Goal: Information Seeking & Learning: Learn about a topic

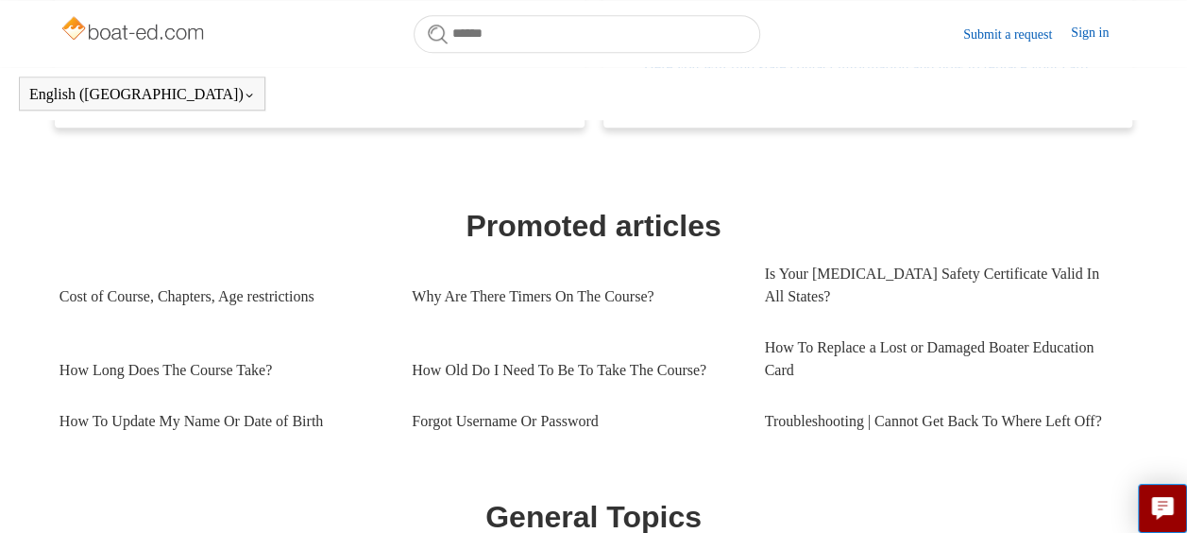
scroll to position [730, 0]
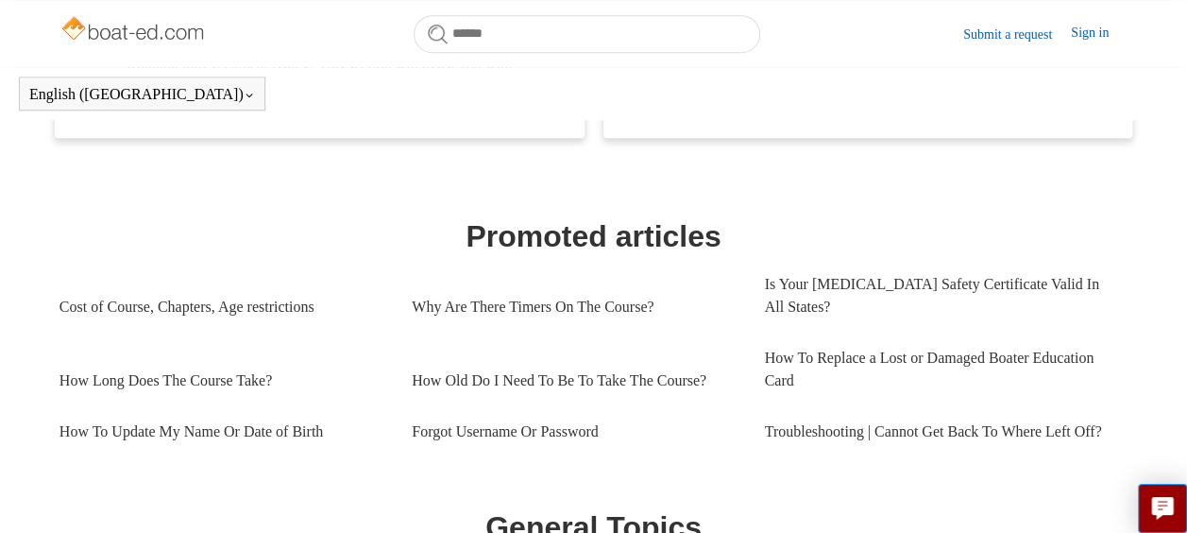
click at [1088, 24] on link "Sign in" at bounding box center [1099, 34] width 57 height 23
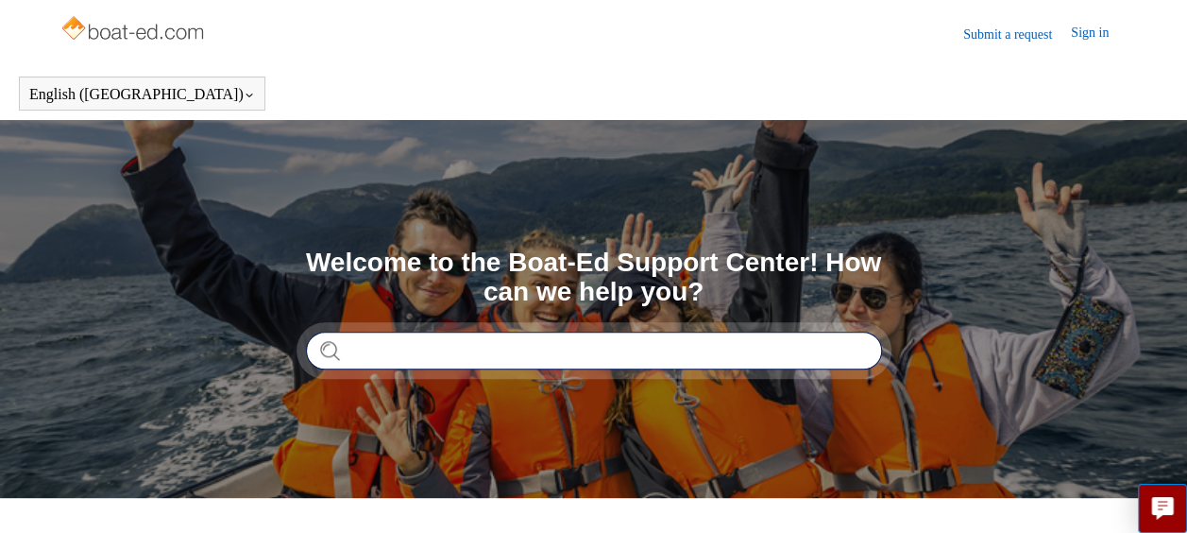
click at [689, 349] on input "Search" at bounding box center [594, 350] width 576 height 38
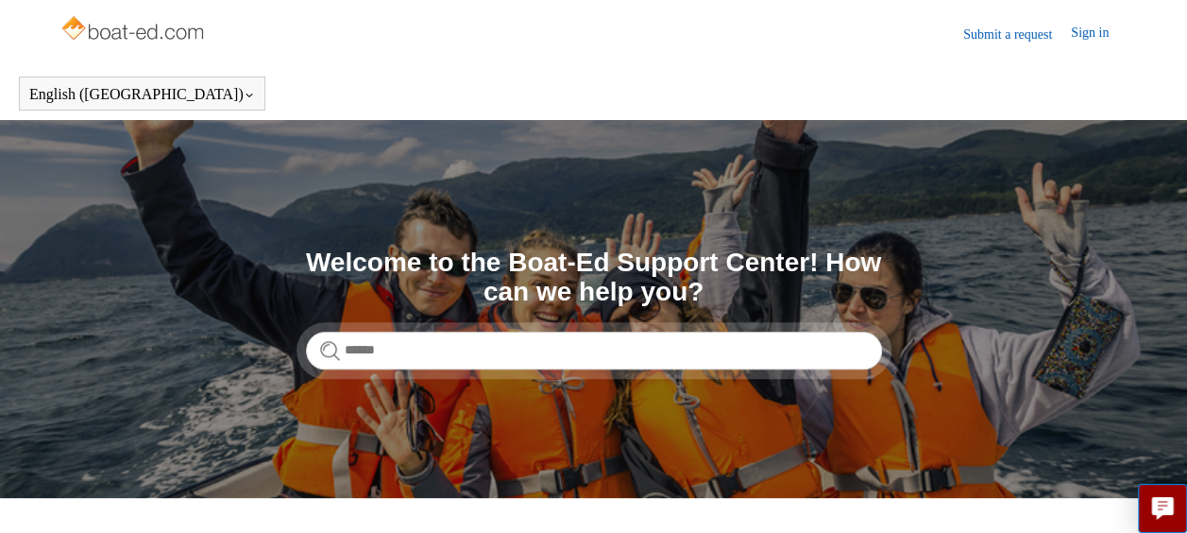
click at [1084, 30] on link "Sign in" at bounding box center [1099, 34] width 57 height 23
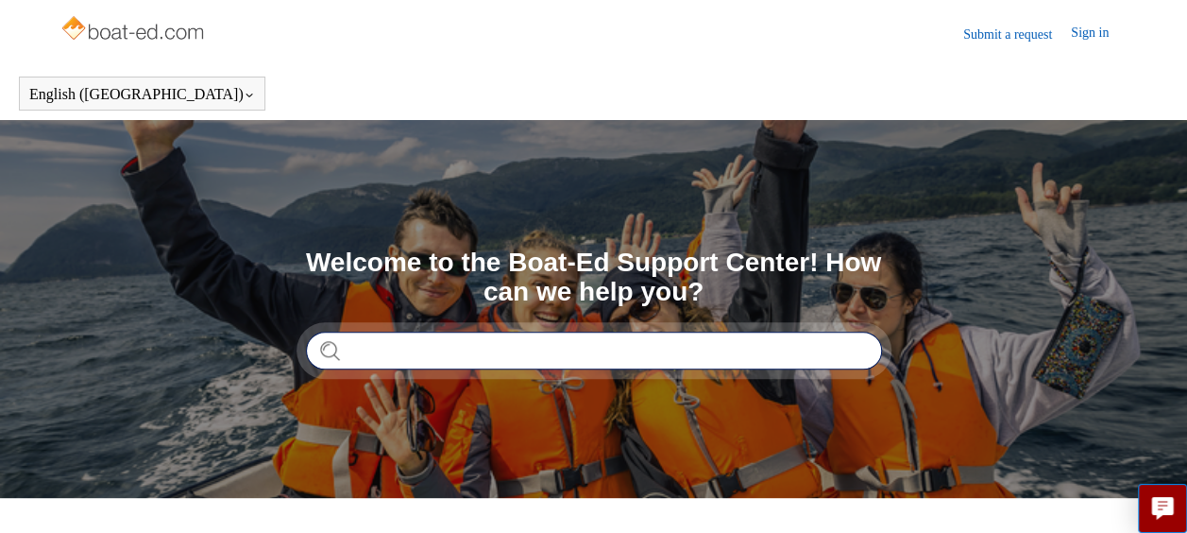
click at [480, 332] on input "Search" at bounding box center [594, 350] width 576 height 38
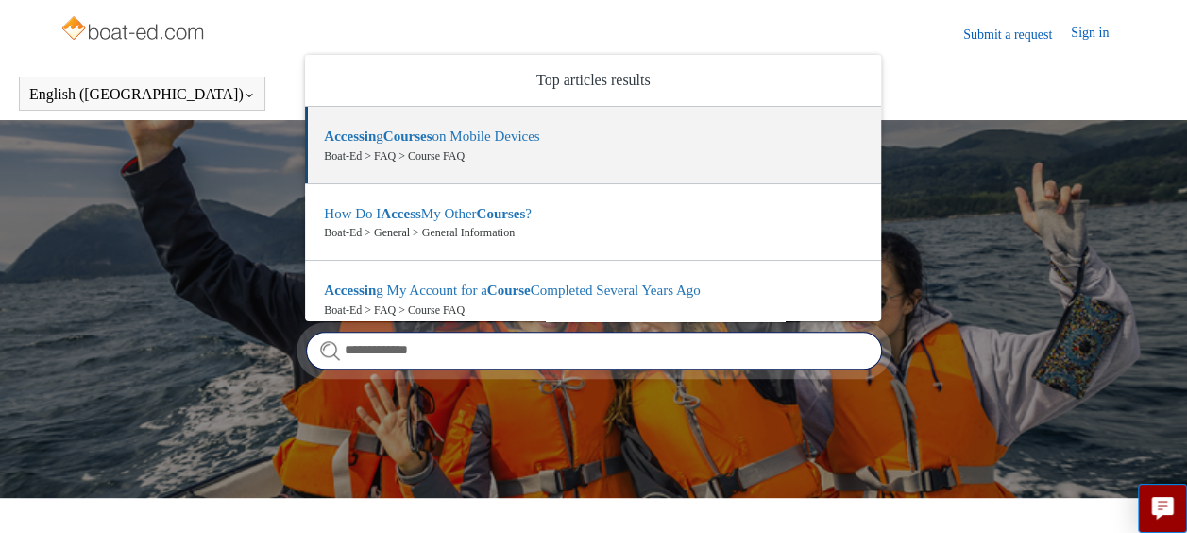
type input "**********"
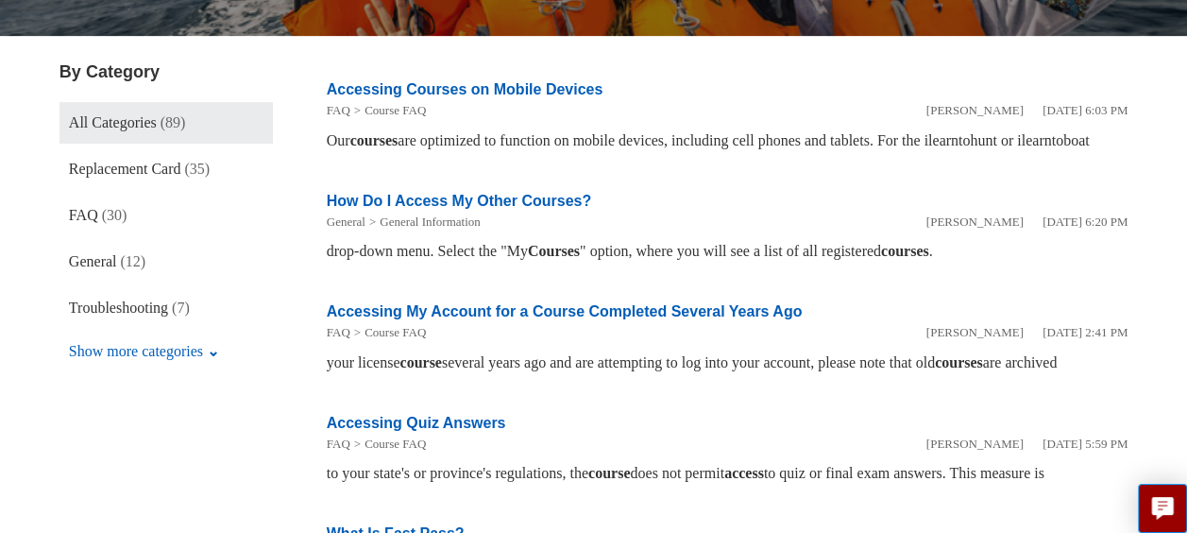
scroll to position [275, 0]
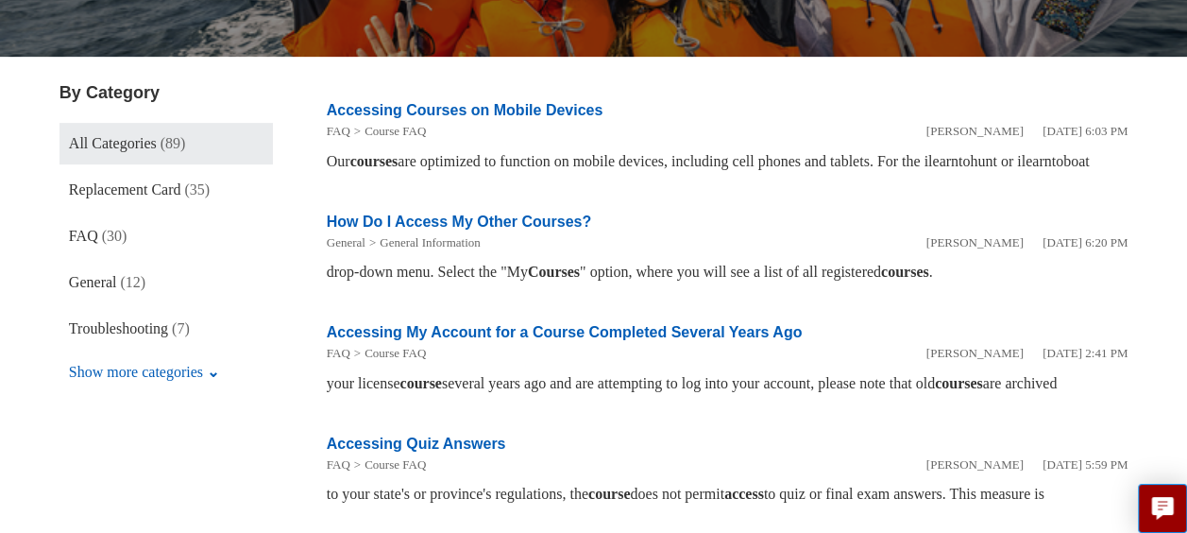
click at [454, 106] on link "Accessing Courses on Mobile Devices" at bounding box center [465, 110] width 277 height 16
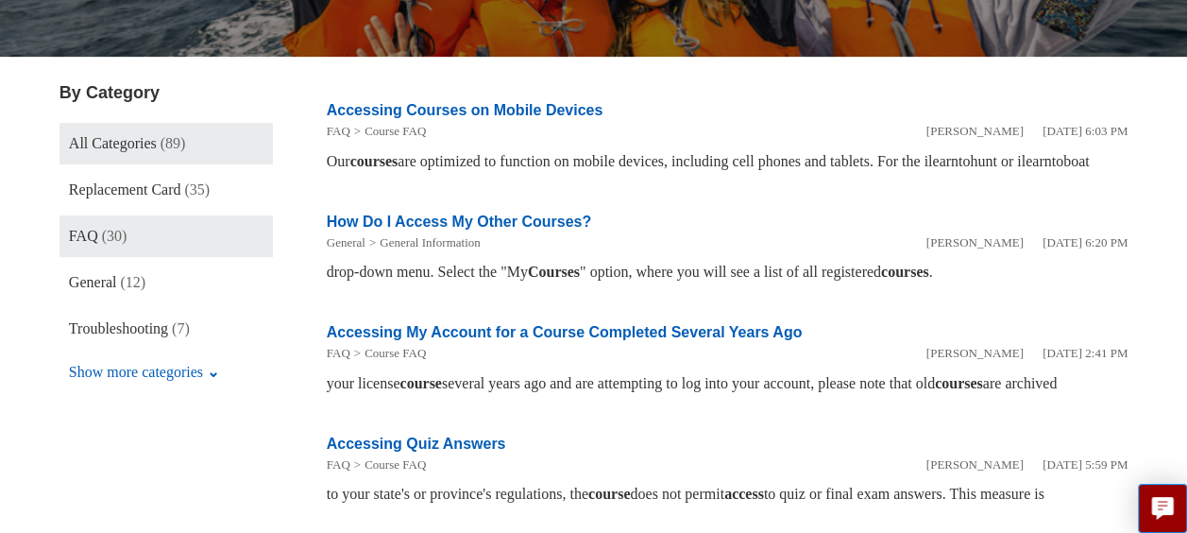
click at [83, 224] on link "FAQ (30)" at bounding box center [165, 236] width 213 height 42
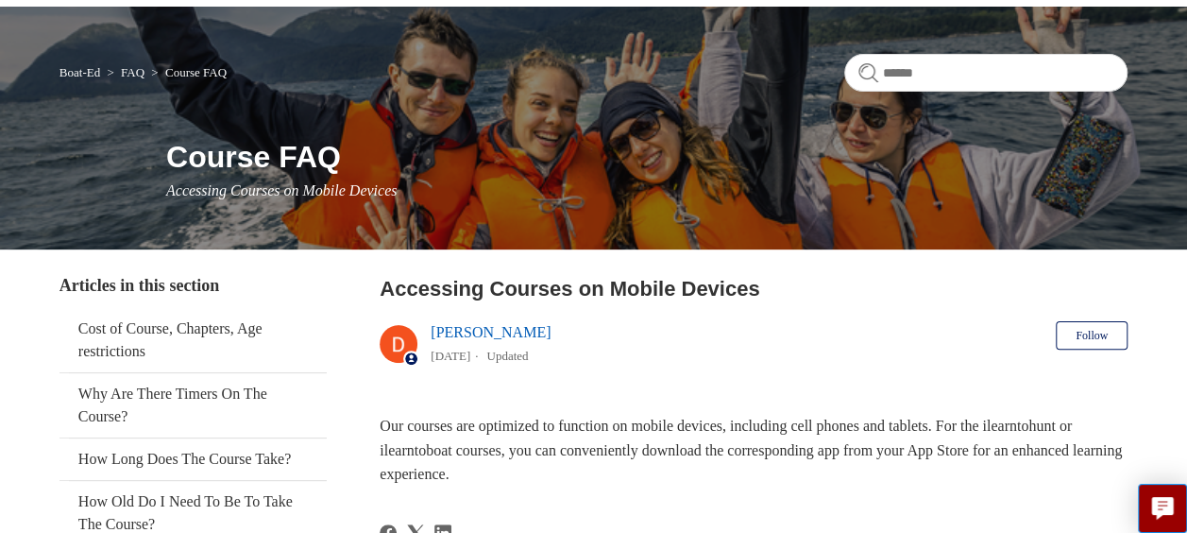
scroll to position [112, 0]
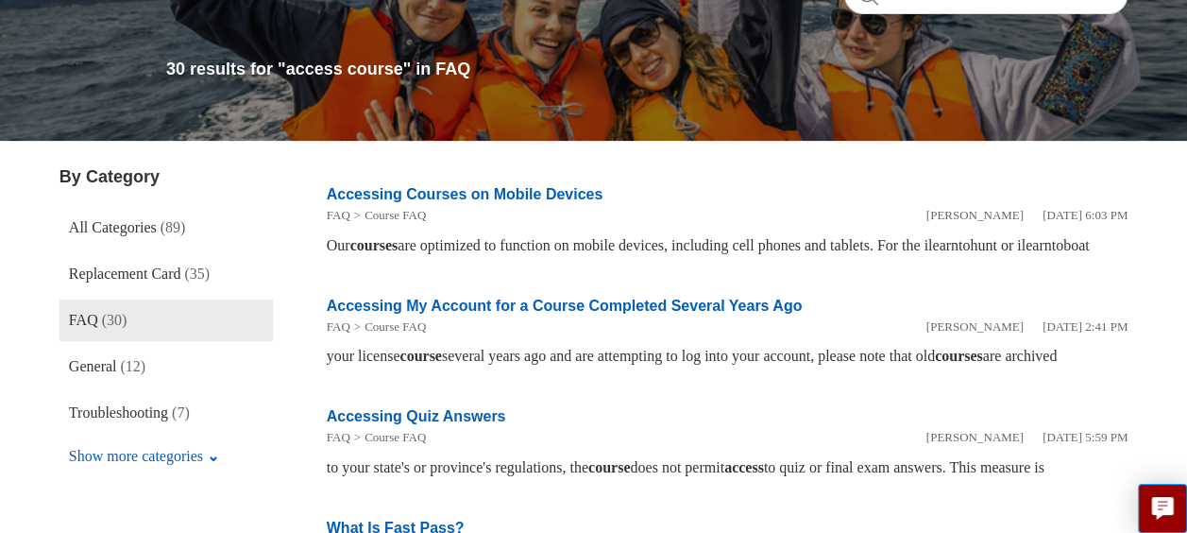
scroll to position [278, 0]
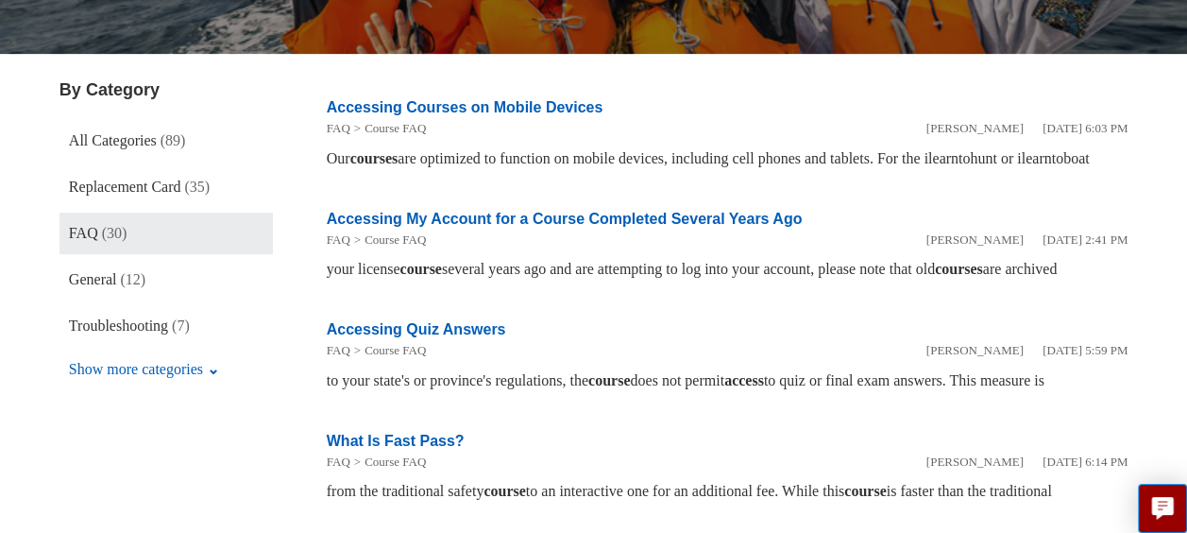
click at [113, 335] on link "Troubleshooting (7)" at bounding box center [165, 326] width 213 height 42
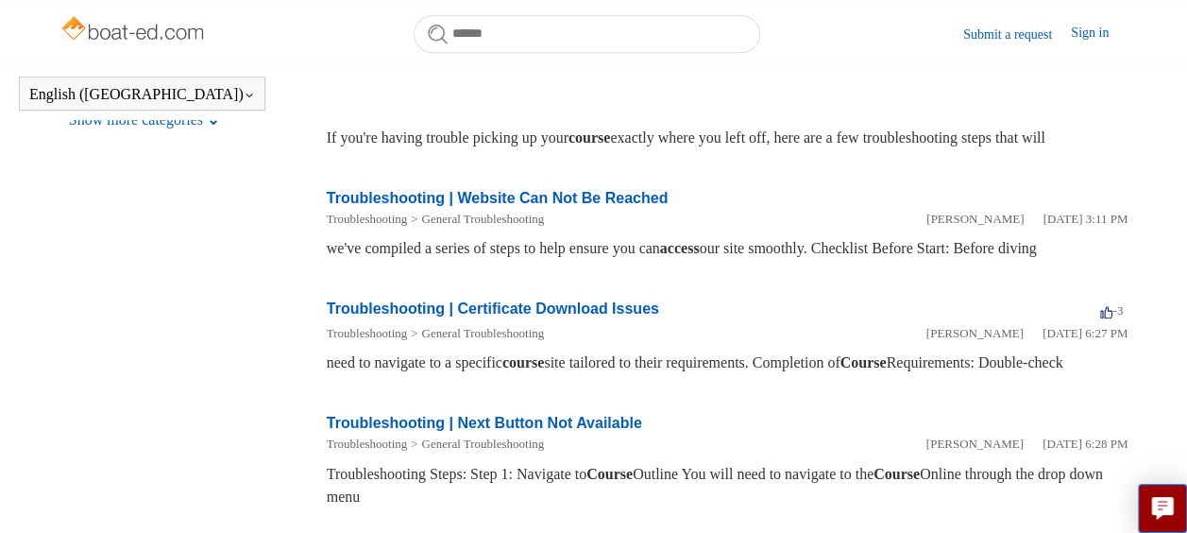
scroll to position [472, 0]
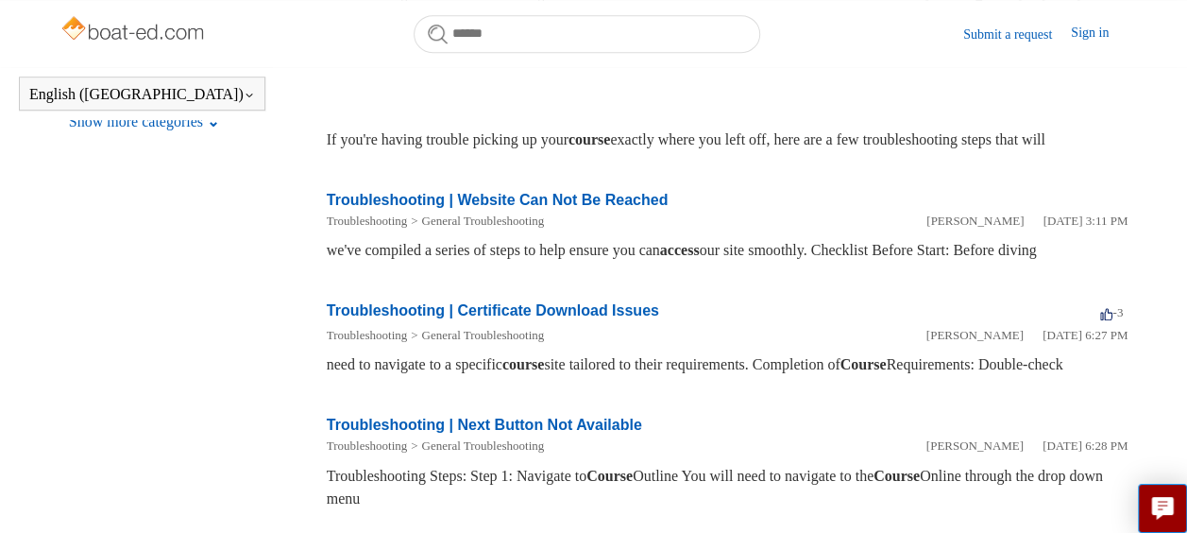
click at [549, 208] on link "Troubleshooting | Website Can Not Be Reached" at bounding box center [498, 200] width 342 height 16
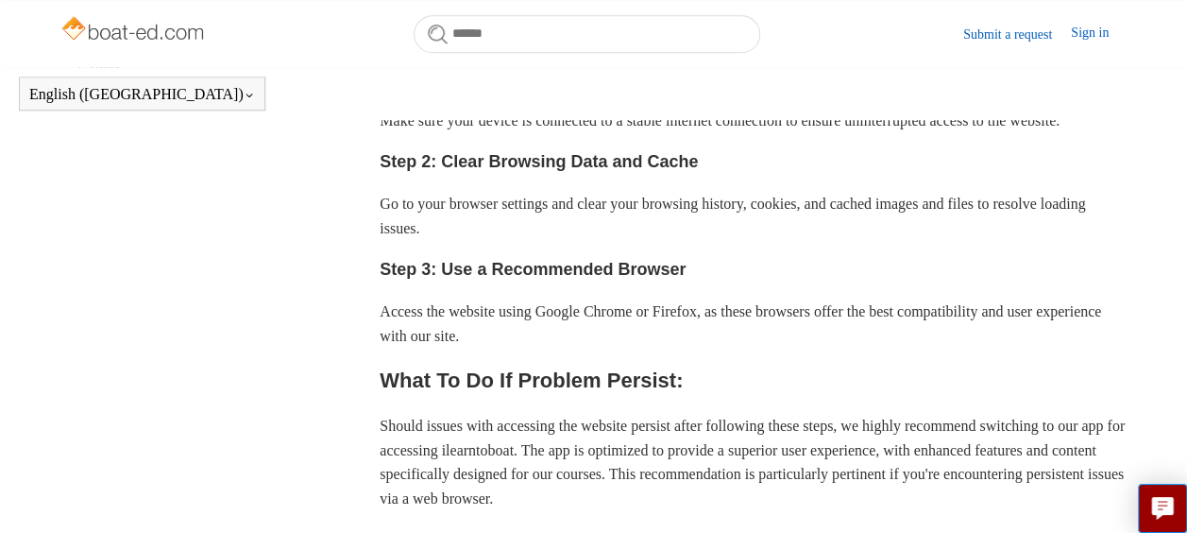
scroll to position [718, 0]
